Goal: Find specific page/section: Find specific page/section

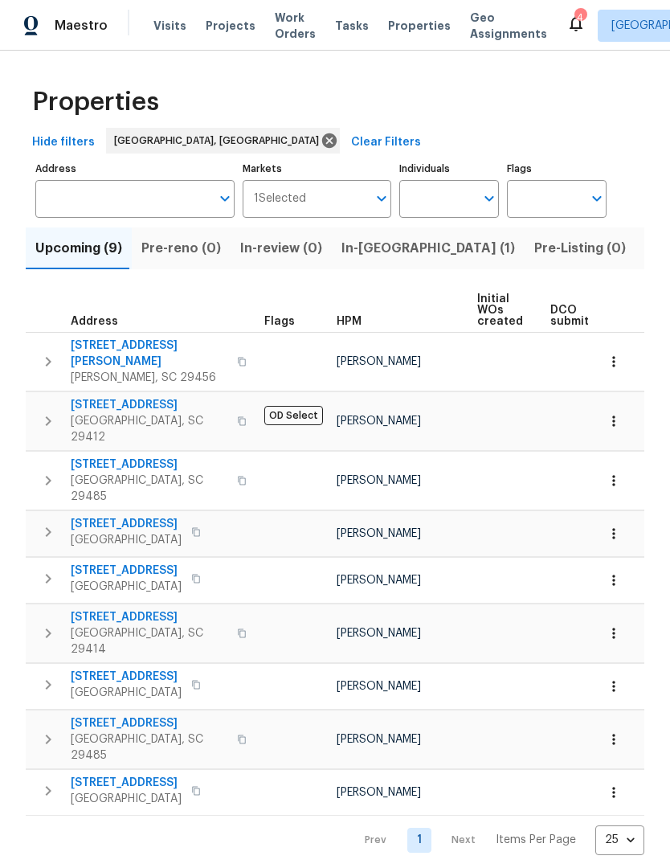
click at [645, 252] on span "Listed (6)" at bounding box center [675, 248] width 61 height 22
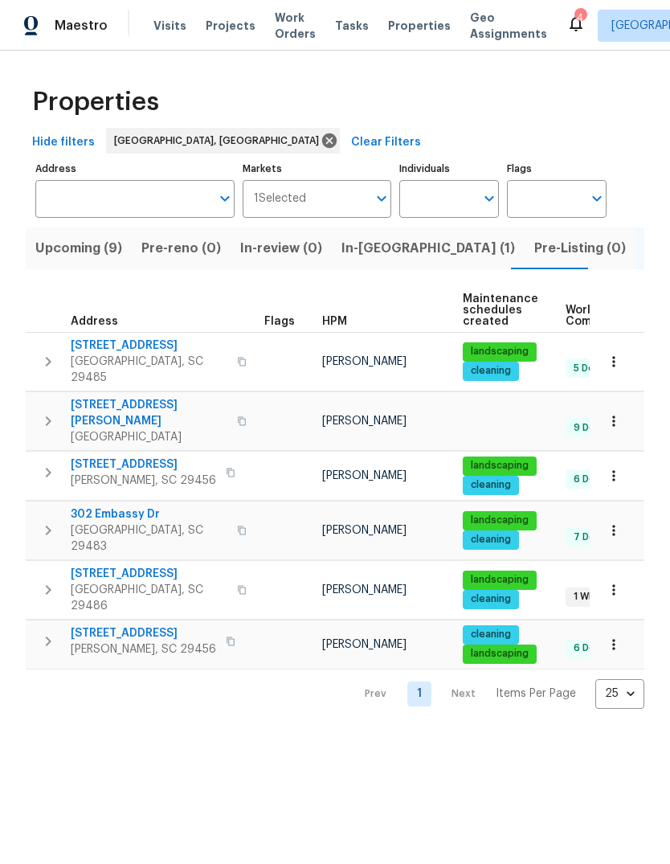
click at [608, 363] on icon "button" at bounding box center [614, 361] width 16 height 16
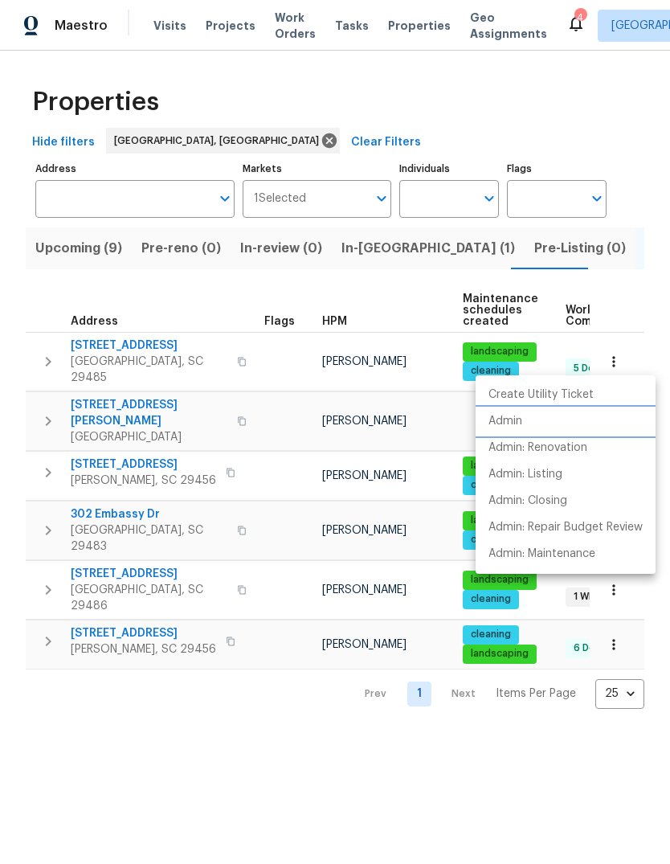
click at [509, 423] on p "Admin" at bounding box center [505, 421] width 34 height 17
click at [111, 252] on div at bounding box center [335, 432] width 670 height 864
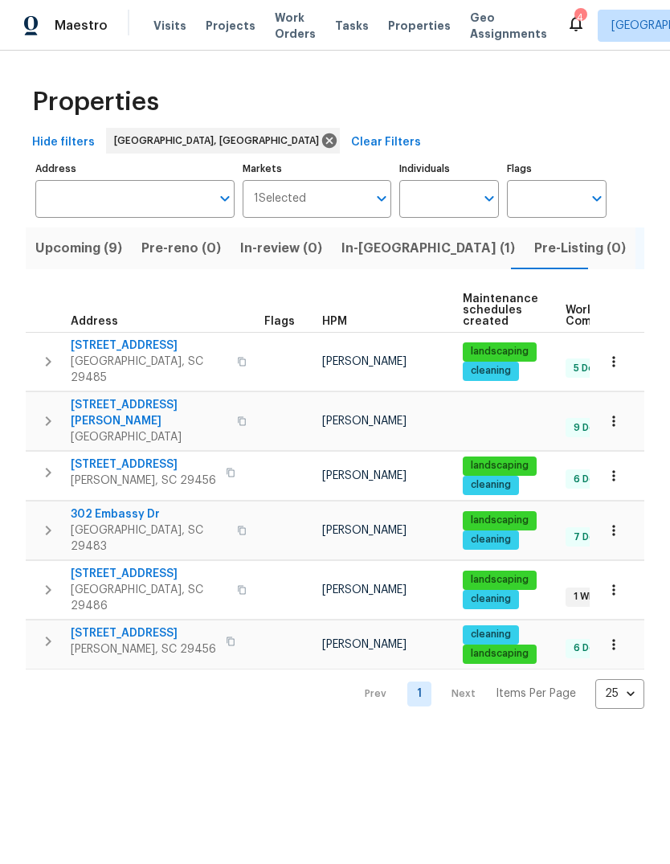
click at [91, 251] on span "Upcoming (9)" at bounding box center [78, 248] width 87 height 22
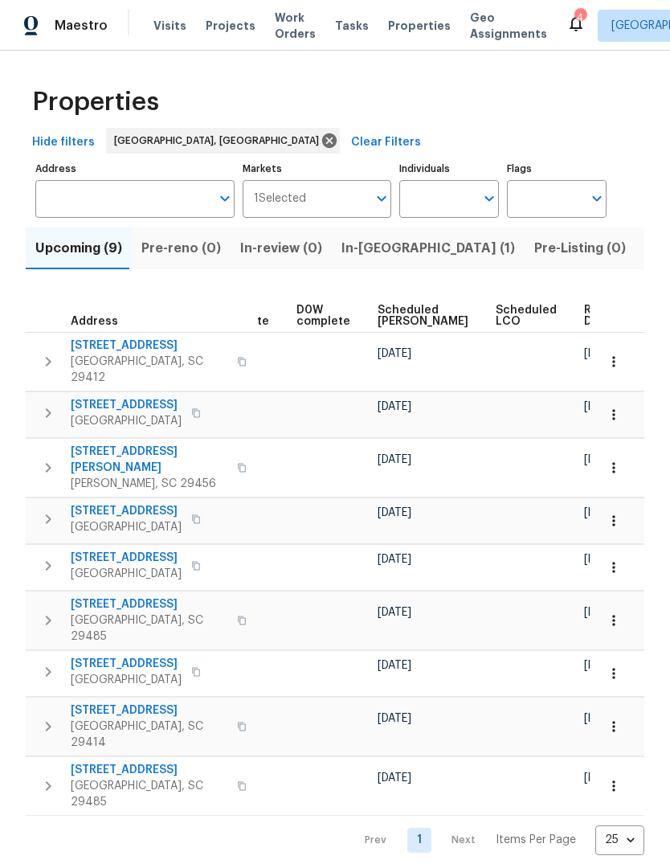
scroll to position [0, 419]
click at [585, 321] on span "Ready Date" at bounding box center [602, 315] width 35 height 22
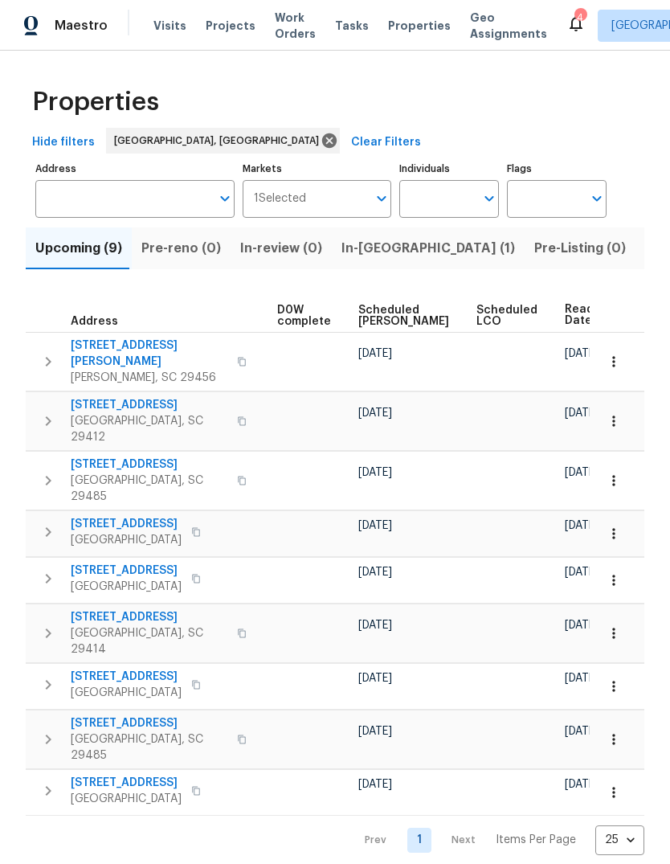
scroll to position [0, 439]
click at [374, 87] on div "Properties" at bounding box center [335, 101] width 619 height 51
click at [51, 815] on div "Properties Hide filters Charleston, SC Clear Filters Address Address Markets 1 …" at bounding box center [335, 466] width 670 height 830
click at [49, 816] on div "Properties Hide filters Charleston, SC Clear Filters Address Address Markets 1 …" at bounding box center [335, 466] width 670 height 830
click at [247, 283] on div "Upcoming (9) Pre-reno (0) In-review (0) In-reno (1) Pre-Listing (0) Listed (6) …" at bounding box center [335, 536] width 619 height 637
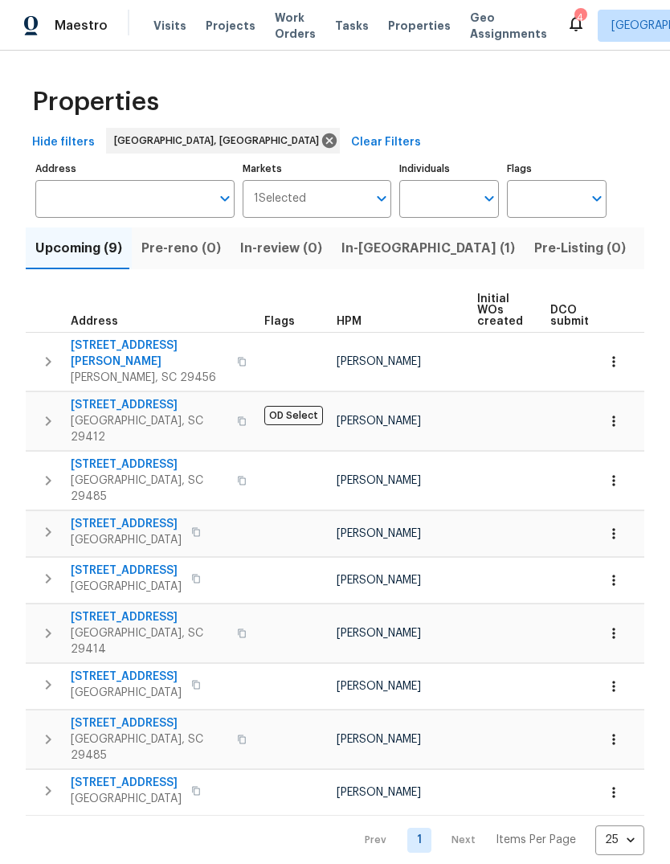
scroll to position [0, 0]
click at [47, 816] on div "Properties Hide filters Charleston, SC Clear Filters Address Address Markets 1 …" at bounding box center [335, 466] width 670 height 830
click at [67, 827] on html "Maestro Visits Projects Work Orders Tasks Properties Geo Assignments 4 Charlest…" at bounding box center [335, 432] width 670 height 864
